Goal: Task Accomplishment & Management: Use online tool/utility

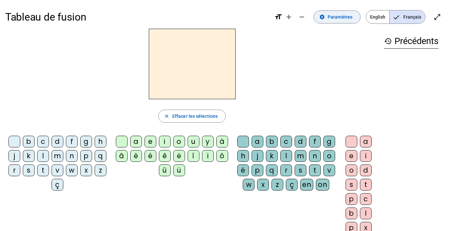
click at [336, 19] on span "Paramètres" at bounding box center [339, 17] width 25 height 8
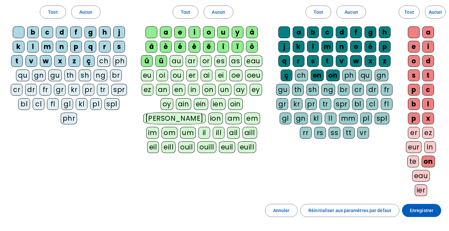
scroll to position [106, 0]
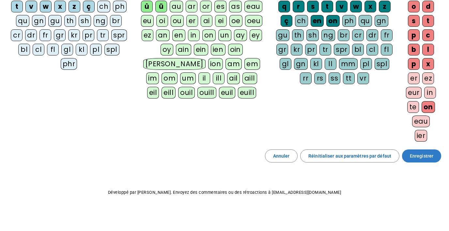
click at [424, 158] on span "Enregistrer" at bounding box center [420, 156] width 23 height 8
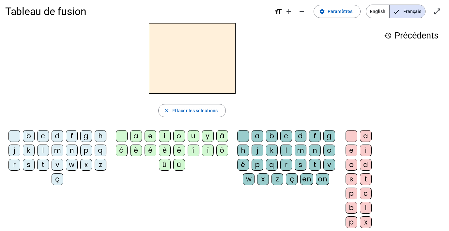
scroll to position [5, 0]
click at [97, 148] on div "q" at bounding box center [101, 151] width 12 height 12
click at [191, 138] on div "u" at bounding box center [193, 136] width 12 height 12
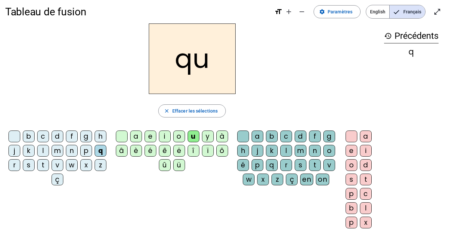
click at [365, 151] on div "i" at bounding box center [366, 151] width 12 height 12
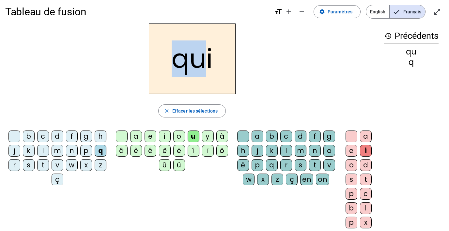
drag, startPoint x: 203, startPoint y: 61, endPoint x: 180, endPoint y: 58, distance: 23.3
click at [180, 58] on h2 "qui" at bounding box center [192, 58] width 87 height 70
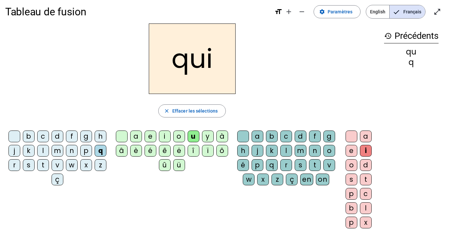
click at [28, 167] on div "s" at bounding box center [29, 165] width 12 height 12
click at [199, 60] on h2 "sui" at bounding box center [192, 58] width 87 height 70
click at [204, 60] on h2 "sui" at bounding box center [192, 58] width 87 height 70
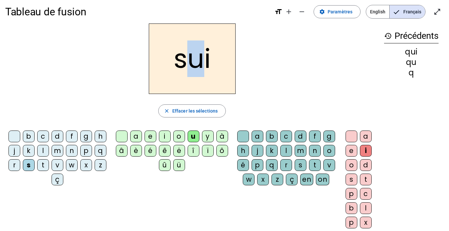
drag, startPoint x: 204, startPoint y: 61, endPoint x: 183, endPoint y: 59, distance: 21.3
click at [183, 59] on h2 "sui" at bounding box center [192, 58] width 87 height 70
click at [174, 110] on span "Effacer les sélections" at bounding box center [194, 111] width 45 height 8
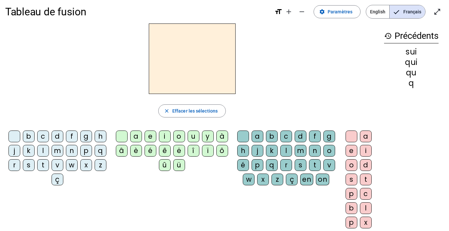
click at [190, 72] on h2 at bounding box center [192, 58] width 87 height 70
click at [28, 170] on div "s" at bounding box center [29, 165] width 12 height 12
click at [163, 137] on div "i" at bounding box center [165, 136] width 12 height 12
click at [72, 150] on div "n" at bounding box center [72, 151] width 12 height 12
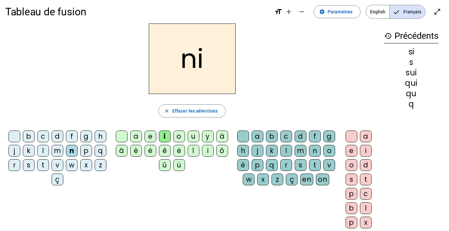
click at [150, 139] on div "e" at bounding box center [150, 136] width 12 height 12
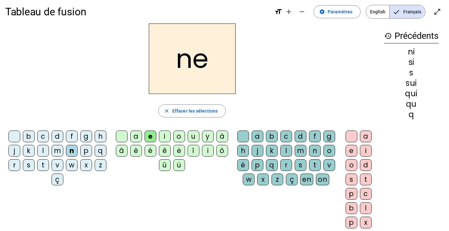
click at [26, 162] on div "s" at bounding box center [29, 165] width 12 height 12
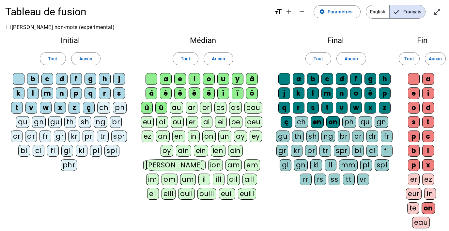
scroll to position [106, 0]
